Goal: Task Accomplishment & Management: Complete application form

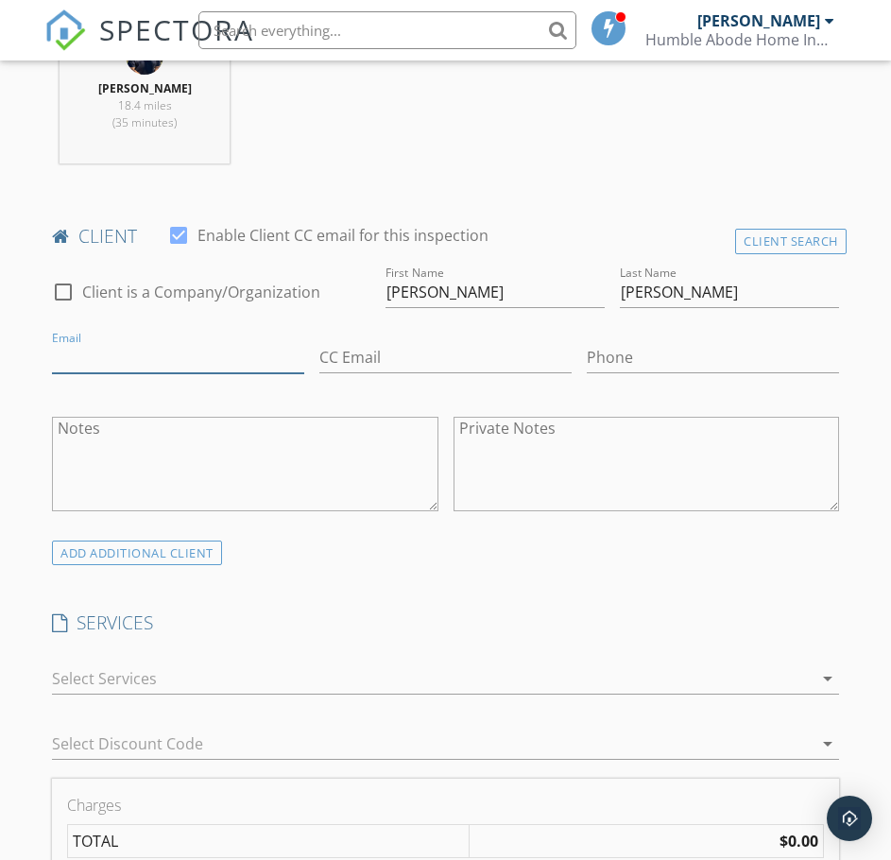
click at [128, 347] on input "Email" at bounding box center [178, 357] width 252 height 31
type input "[EMAIL_ADDRESS][DOMAIN_NAME]"
click at [682, 349] on input "Phone" at bounding box center [713, 357] width 252 height 31
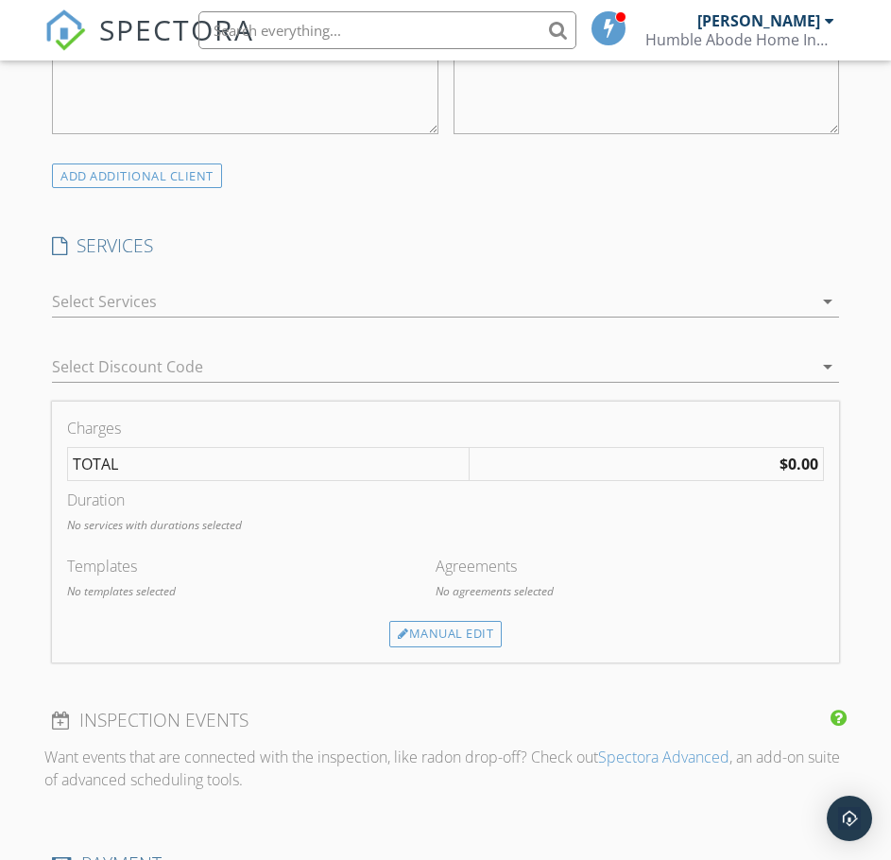
scroll to position [1228, 0]
type input "[PHONE_NUMBER]"
click at [141, 301] on div at bounding box center [432, 300] width 760 height 30
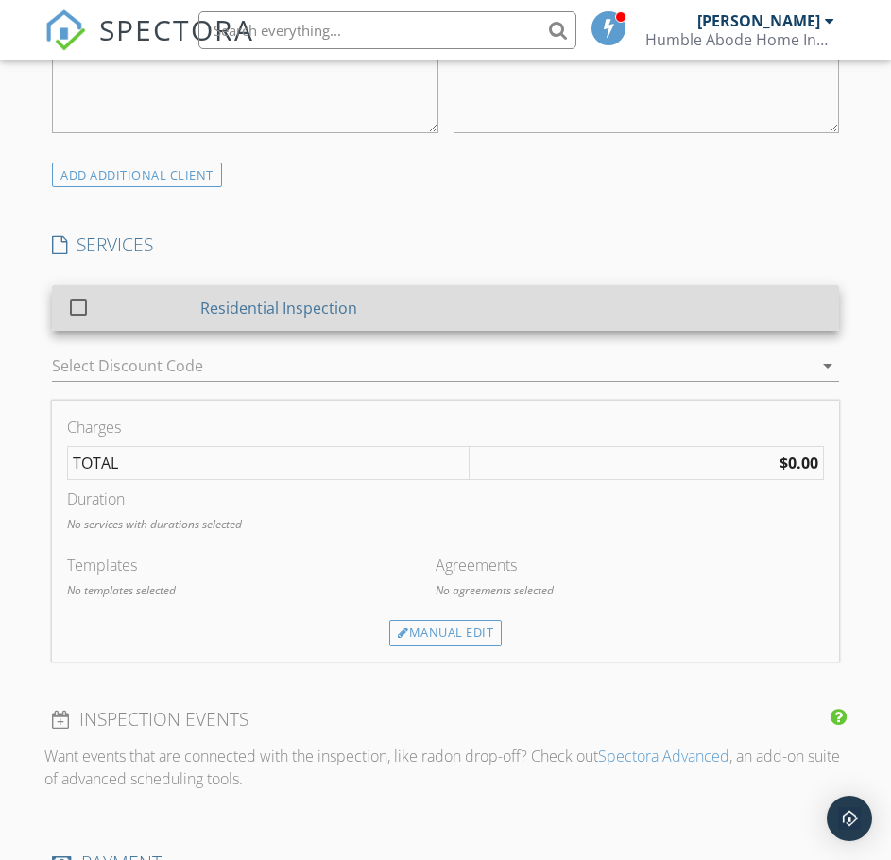
click at [181, 330] on link "check_box_outline_blank Residential Inspection" at bounding box center [445, 307] width 787 height 45
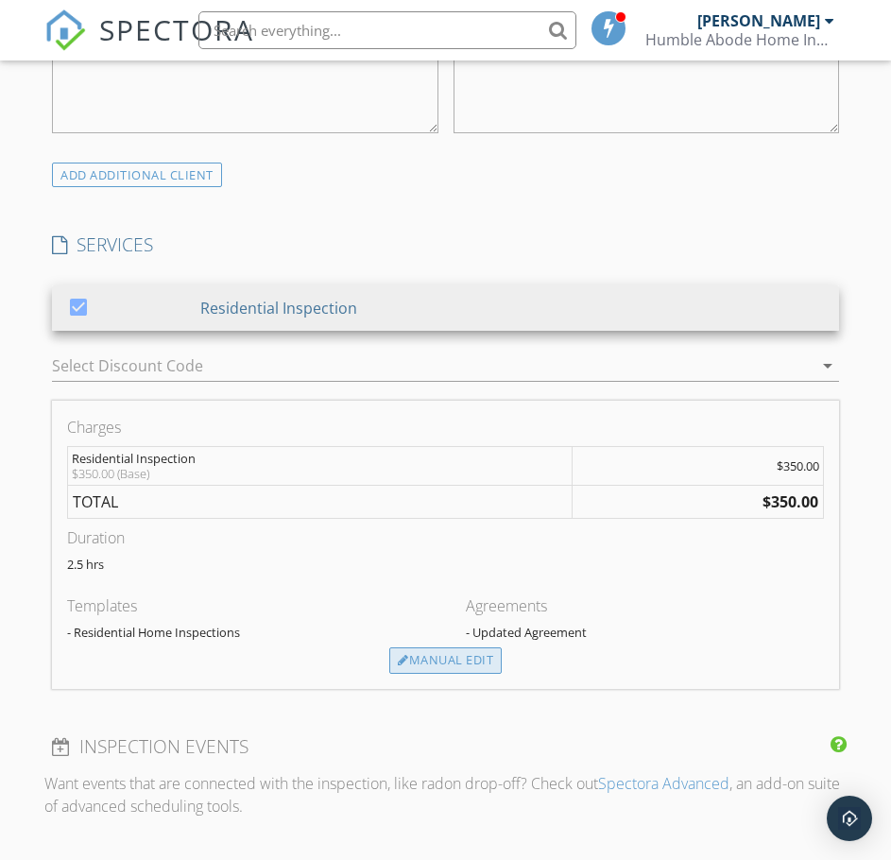
click at [437, 672] on div "Manual Edit" at bounding box center [445, 660] width 112 height 26
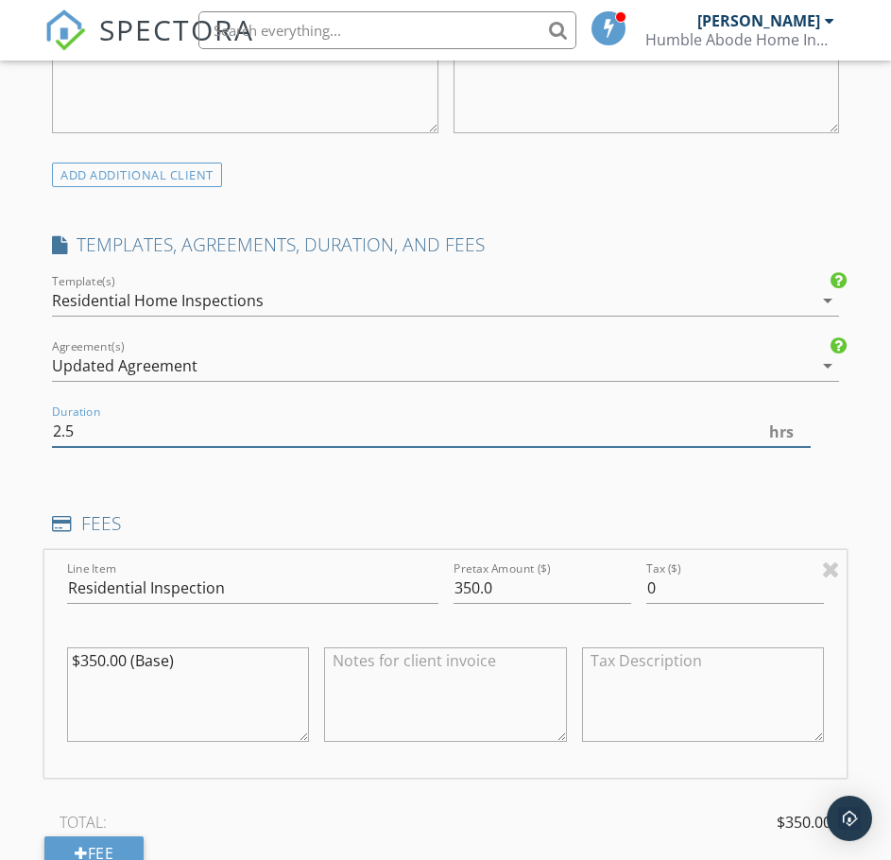
drag, startPoint x: 81, startPoint y: 424, endPoint x: -6, endPoint y: 418, distance: 87.1
click at [0, 418] on html "SPECTORA [PERSON_NAME] Humble Abode Home Inspections Role: Inspector Change Rol…" at bounding box center [445, 546] width 891 height 3548
type input "3"
click at [84, 658] on textarea "$350.00 (Base)" at bounding box center [188, 694] width 242 height 94
type textarea "$450.00 (Base)"
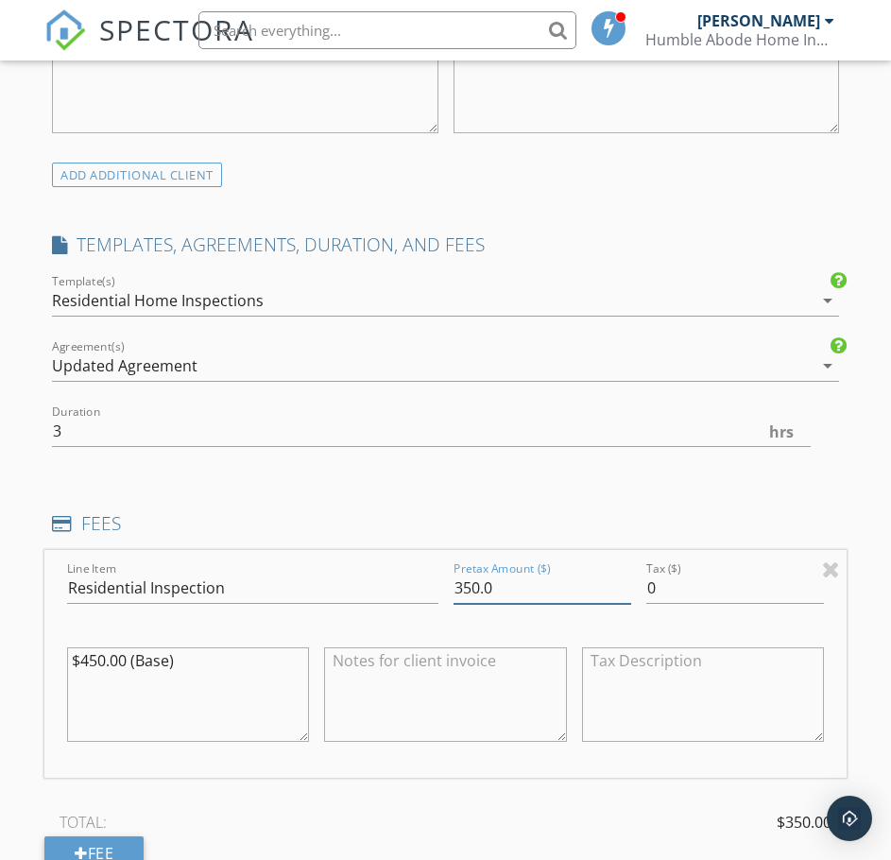
click at [464, 583] on input "350.0" at bounding box center [542, 587] width 178 height 31
type input "450.0"
click at [806, 486] on div "INSPECTOR(S) check_box [PERSON_NAME] PRIMARY [PERSON_NAME] arrow_drop_down chec…" at bounding box center [445, 587] width 802 height 3153
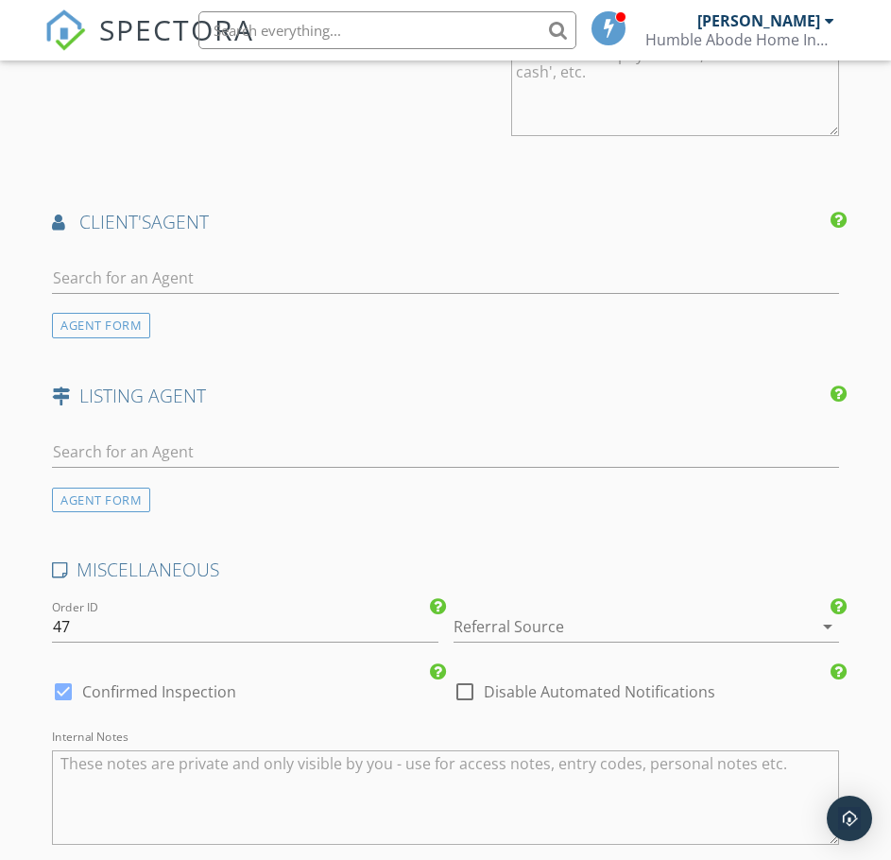
scroll to position [2361, 0]
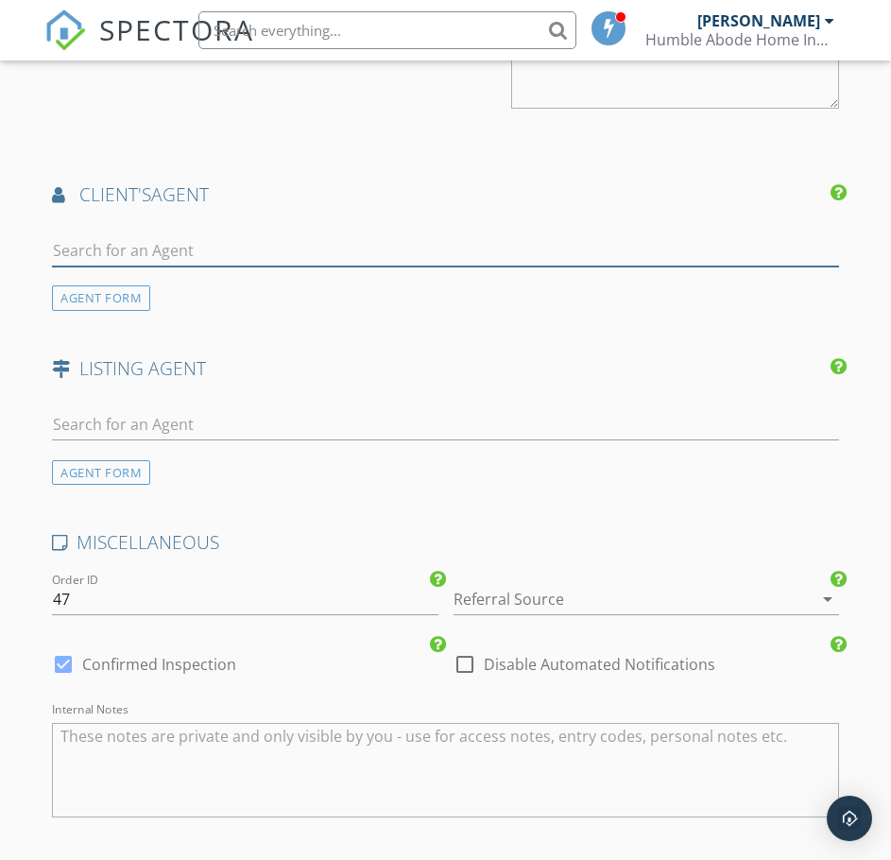
click at [205, 249] on input "text" at bounding box center [445, 250] width 787 height 31
type input "[PERSON_NAME]"
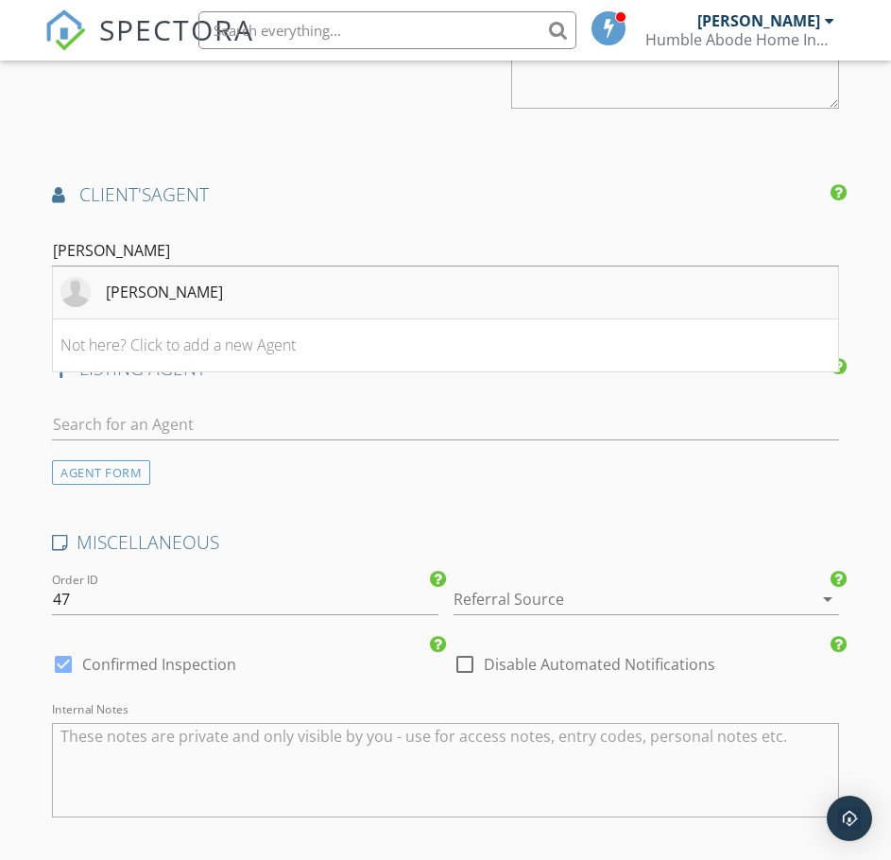
click at [193, 297] on li "[PERSON_NAME]" at bounding box center [445, 292] width 785 height 53
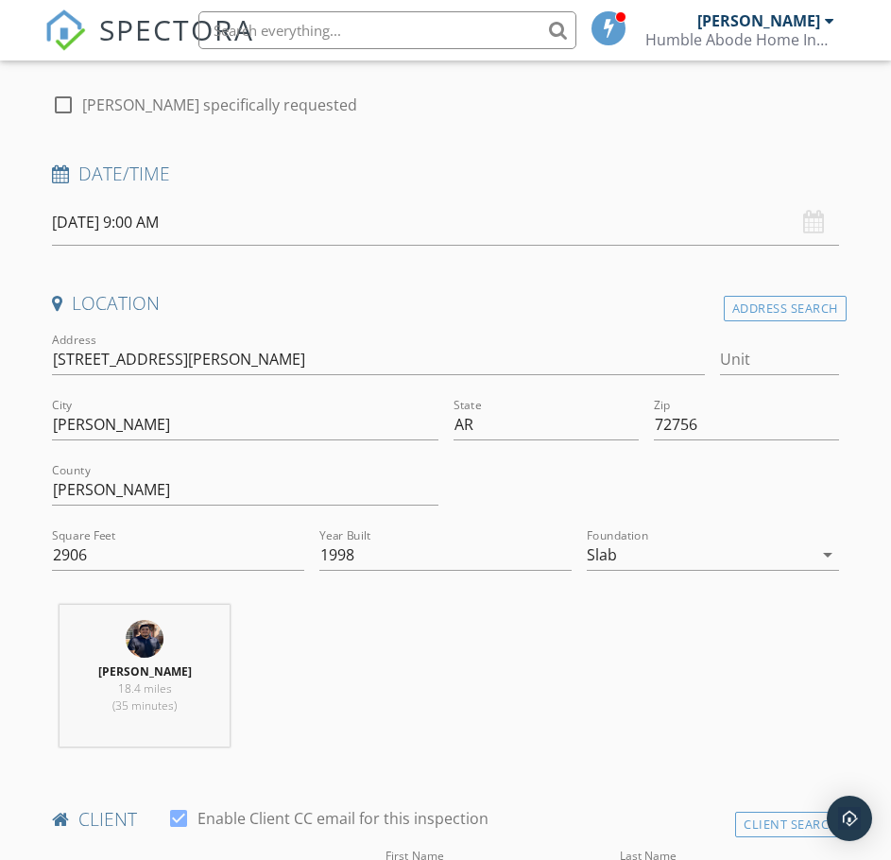
scroll to position [283, 0]
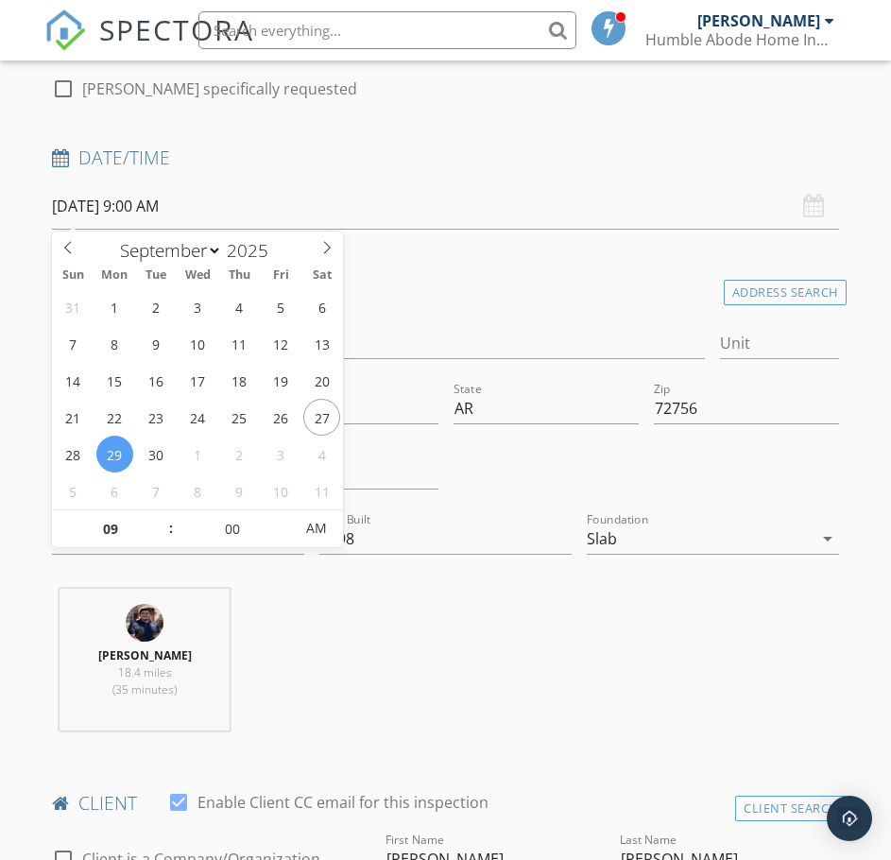
click at [58, 211] on input "[DATE] 9:00 AM" at bounding box center [445, 206] width 787 height 46
type input "[DATE] 10:00 AM"
type input "10"
click at [162, 520] on span at bounding box center [161, 519] width 13 height 19
type input "[DATE] 11:00 AM"
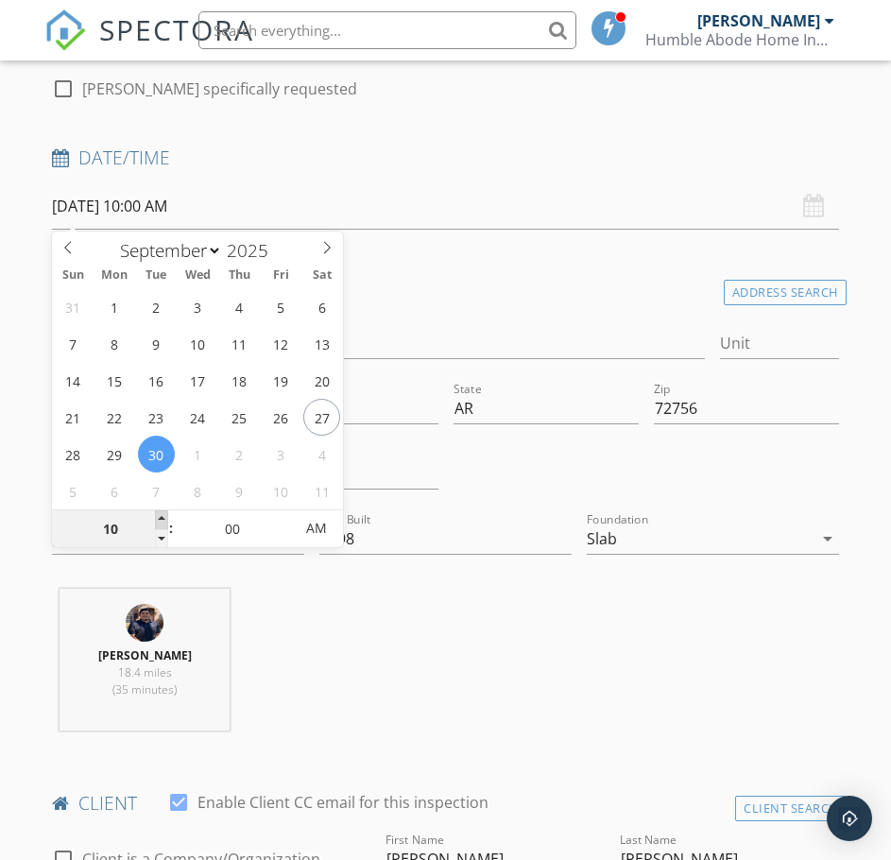
type input "11"
click at [162, 520] on span at bounding box center [161, 519] width 13 height 19
type input "[DATE] 12:00 PM"
type input "12"
click at [162, 520] on span at bounding box center [161, 519] width 13 height 19
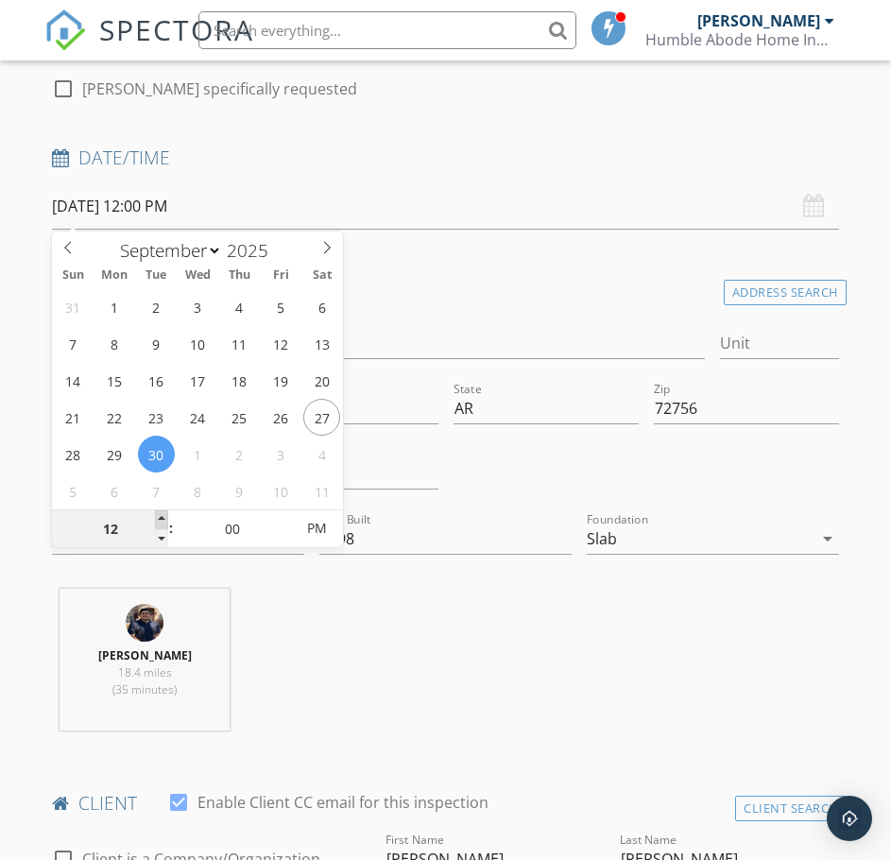
type input "[DATE] 1:00 PM"
type input "01"
click at [162, 520] on span at bounding box center [161, 519] width 13 height 19
type input "[DATE] 2:00 PM"
type input "02"
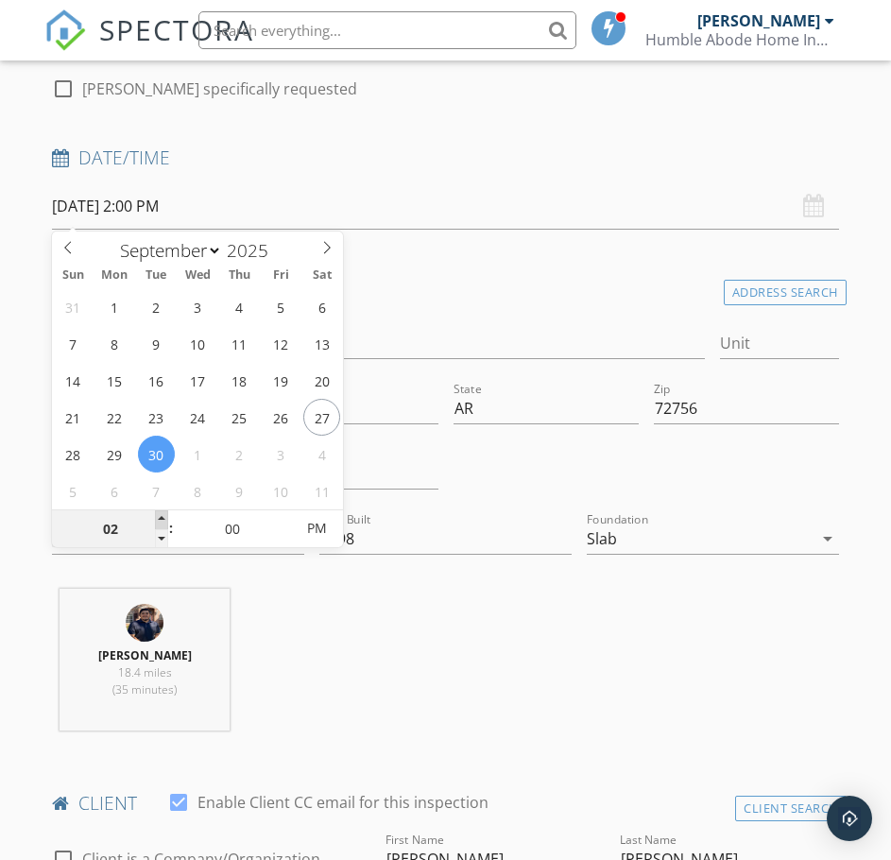
click at [162, 520] on span at bounding box center [161, 519] width 13 height 19
type input "[DATE] 1:00 PM"
type input "01"
click at [166, 540] on span at bounding box center [161, 538] width 13 height 19
click at [423, 622] on div "[PERSON_NAME] 18.4 miles (35 minutes)" at bounding box center [445, 666] width 802 height 157
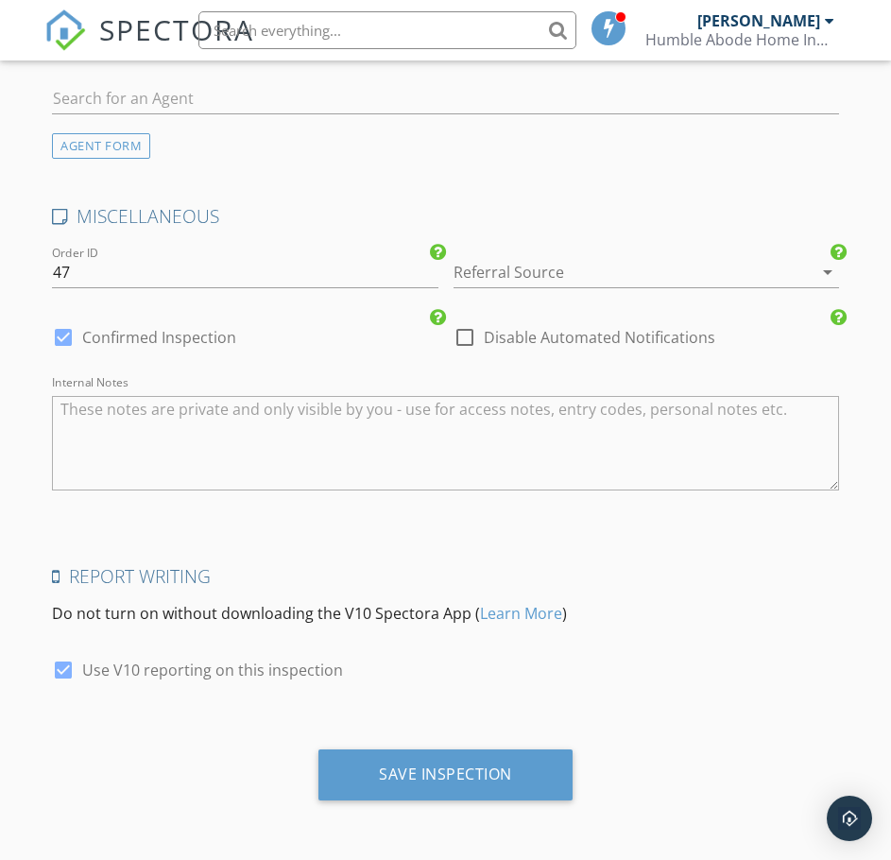
scroll to position [3053, 0]
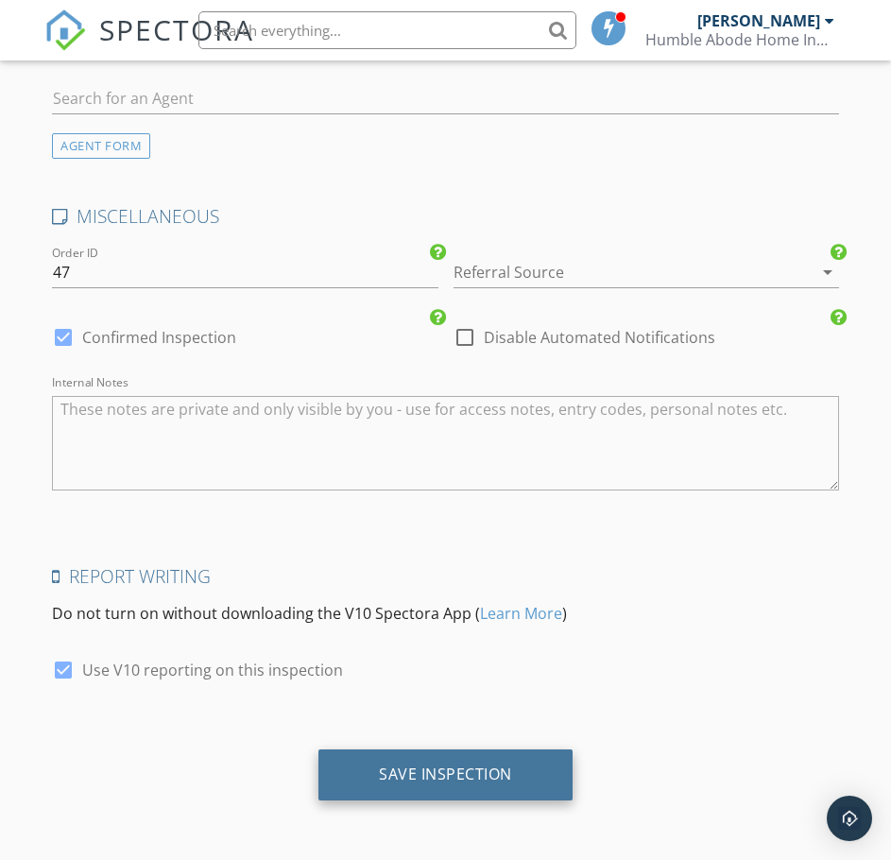
click at [485, 798] on div "Save Inspection" at bounding box center [445, 774] width 254 height 51
